Goal: Navigation & Orientation: Find specific page/section

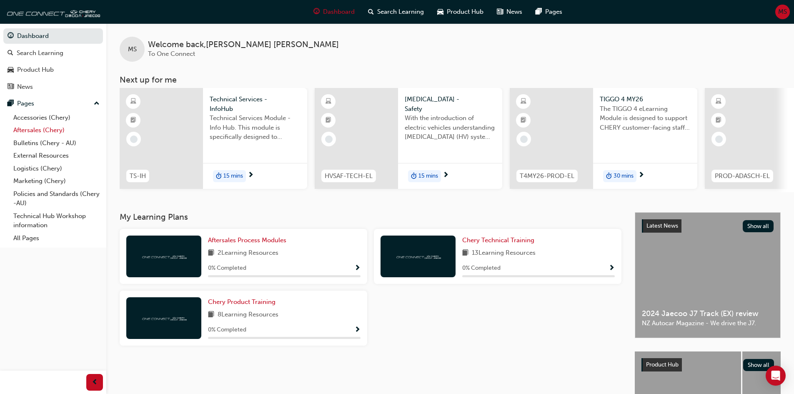
click at [42, 128] on link "Aftersales (Chery)" at bounding box center [56, 130] width 93 height 13
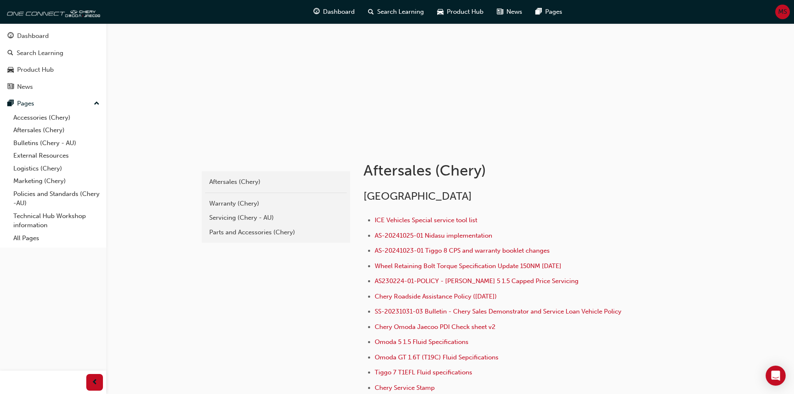
scroll to position [125, 0]
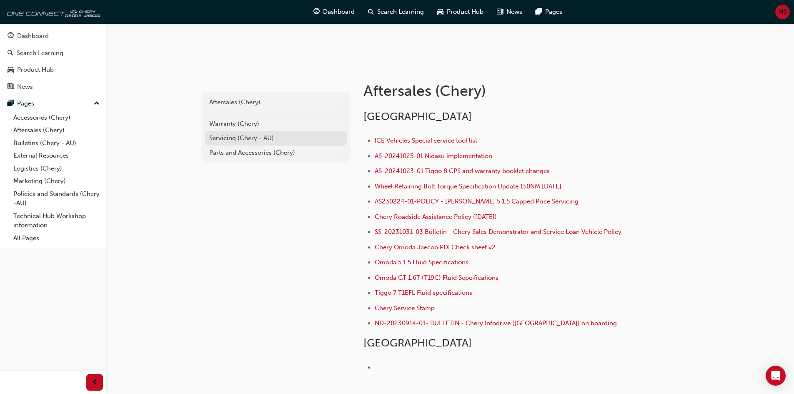
click at [253, 143] on link "Servicing (Chery - AU)" at bounding box center [276, 138] width 142 height 15
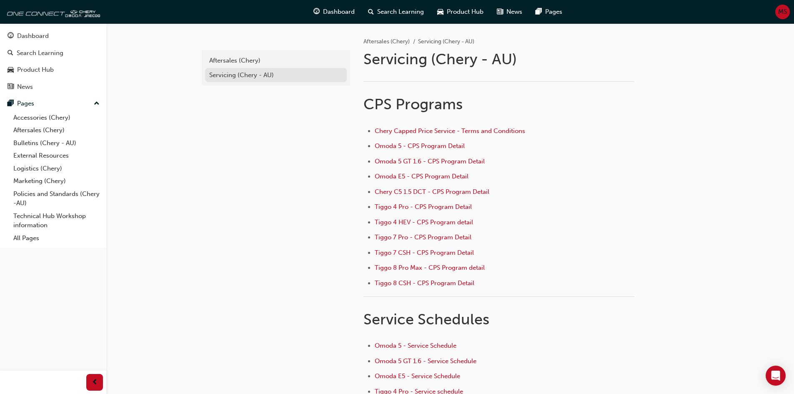
click at [230, 77] on div "Servicing (Chery - AU)" at bounding box center [275, 75] width 133 height 10
click at [34, 34] on div "Dashboard" at bounding box center [33, 36] width 32 height 10
